Goal: Answer question/provide support: Share knowledge or assist other users

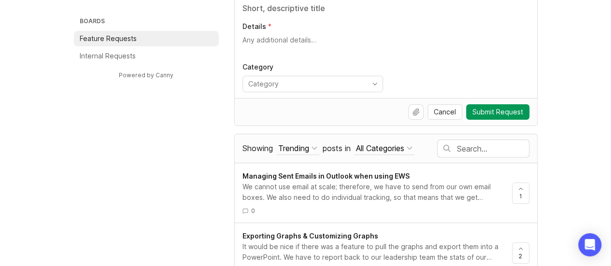
scroll to position [149, 0]
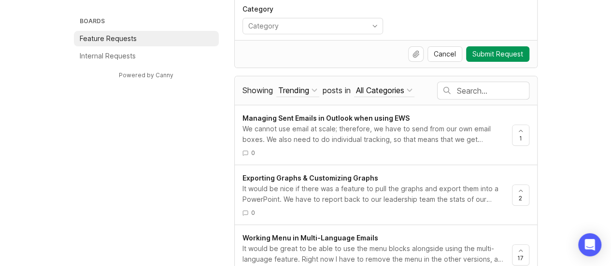
click at [374, 116] on span "Managing Sent Emails in Outlook when using EWS" at bounding box center [326, 118] width 167 height 8
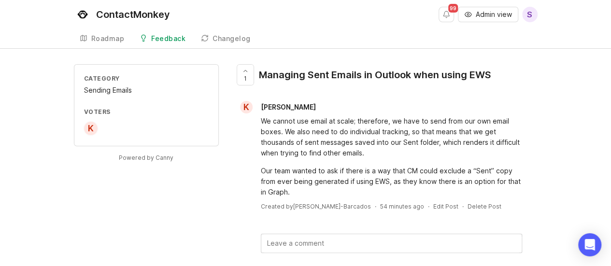
scroll to position [22, 0]
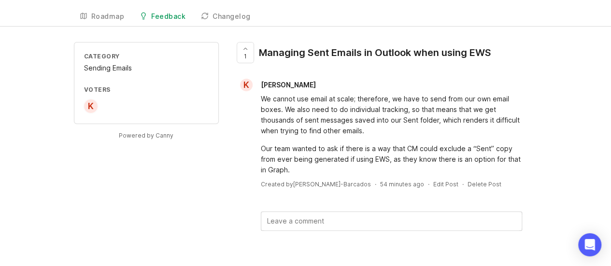
drag, startPoint x: 329, startPoint y: 87, endPoint x: 261, endPoint y: 84, distance: 67.3
click at [261, 84] on div "K [PERSON_NAME]" at bounding box center [385, 85] width 303 height 13
